Goal: Task Accomplishment & Management: Manage account settings

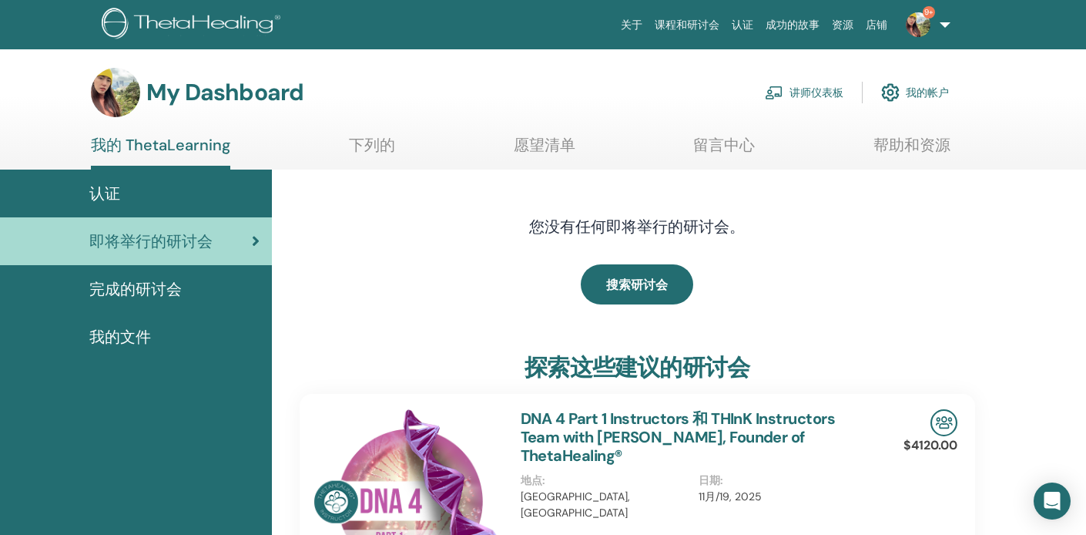
click at [816, 89] on link "讲师仪表板" at bounding box center [804, 93] width 79 height 34
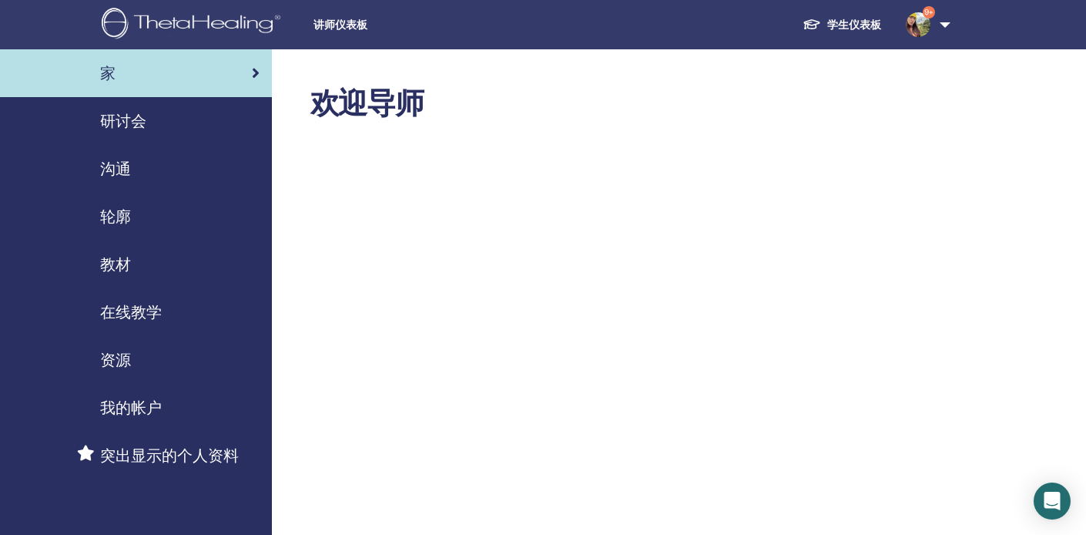
click at [129, 117] on span "研讨会" at bounding box center [123, 120] width 46 height 23
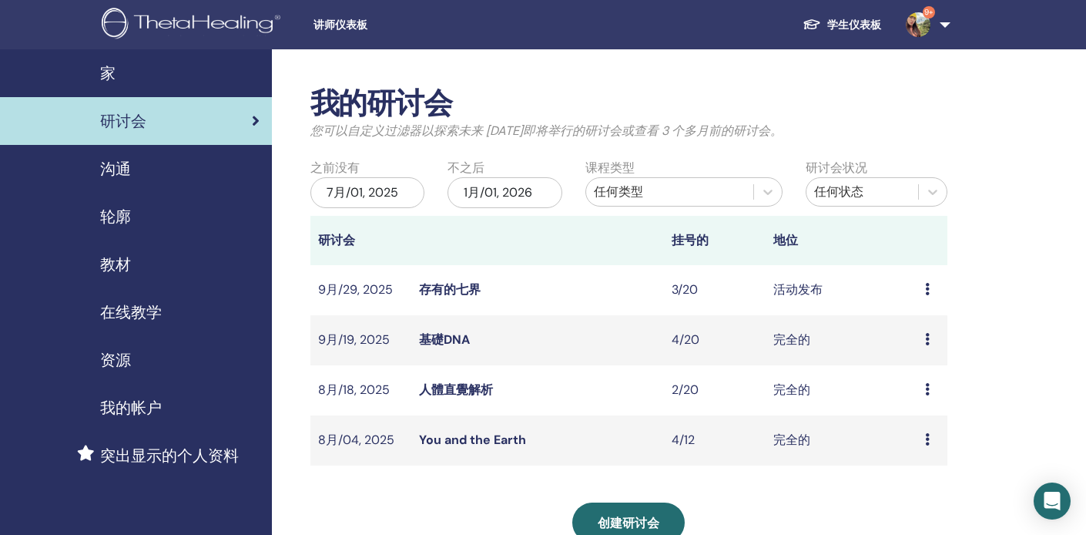
click at [460, 289] on link "存有的七界" at bounding box center [450, 289] width 62 height 16
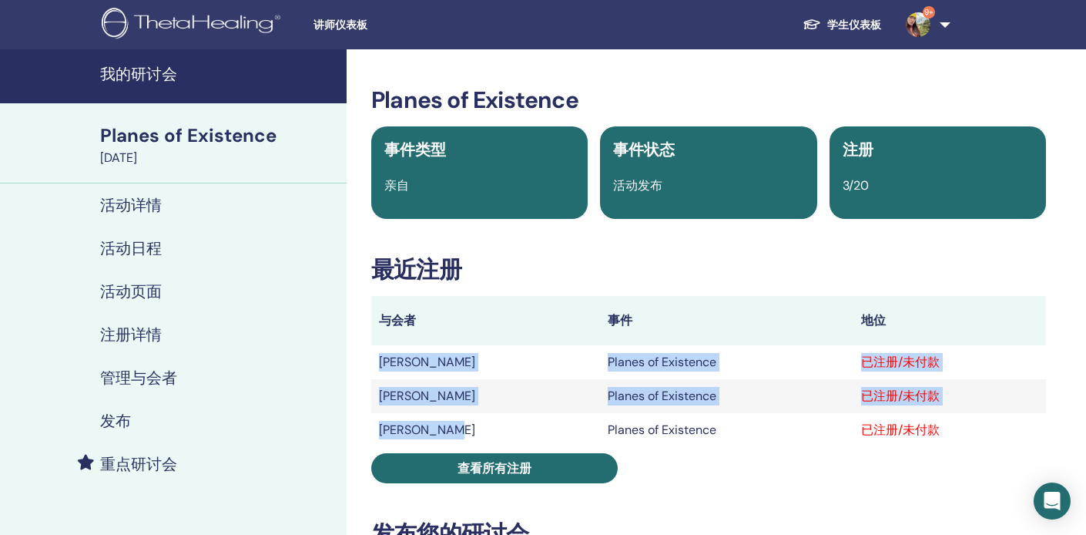
drag, startPoint x: 381, startPoint y: 364, endPoint x: 486, endPoint y: 435, distance: 126.5
click at [486, 435] on tbody "梅秀 陳 Planes of Existence 已注册/未付款 YuShan Chung Planes of Existence 已注册/未付款 PEI J…" at bounding box center [708, 396] width 675 height 102
click at [486, 435] on td "[PERSON_NAME]" at bounding box center [485, 430] width 229 height 34
